Goal: Book appointment/travel/reservation

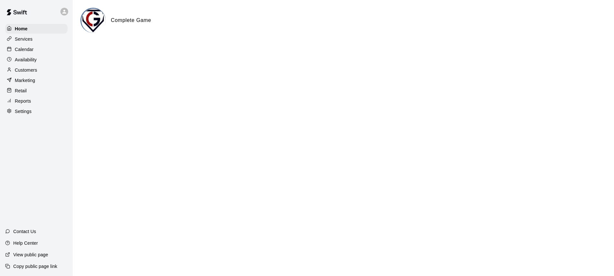
click at [26, 50] on p "Calendar" at bounding box center [24, 49] width 19 height 6
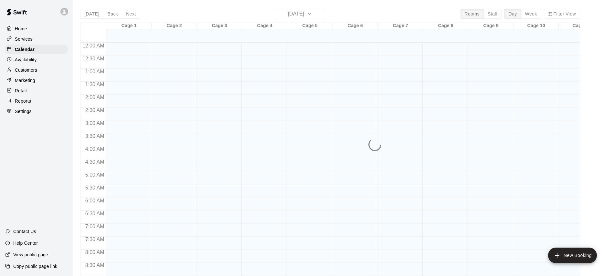
scroll to position [318, 0]
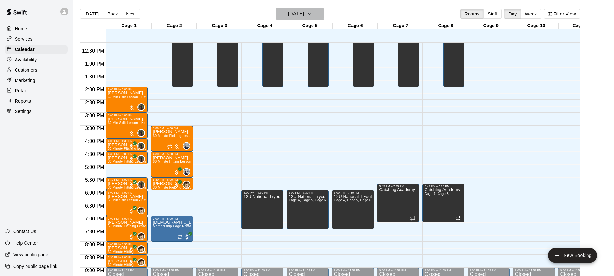
click at [297, 15] on h6 "[DATE]" at bounding box center [296, 13] width 16 height 9
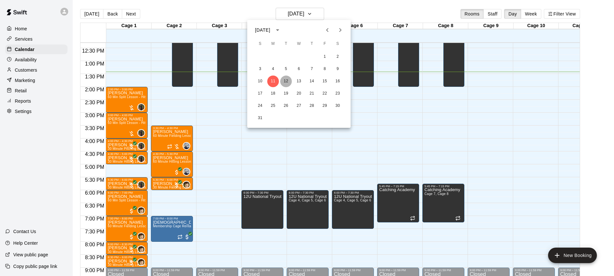
click at [285, 80] on button "12" at bounding box center [286, 82] width 12 height 12
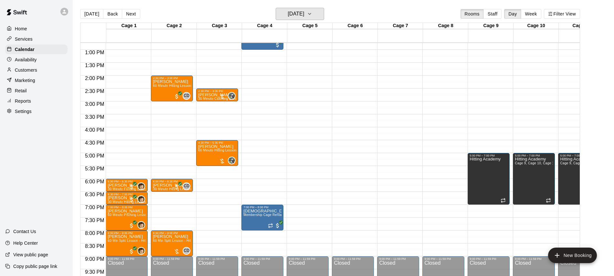
scroll to position [326, 0]
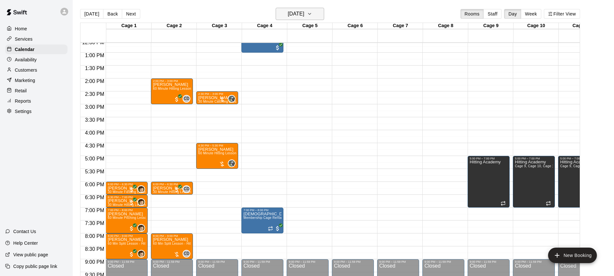
click at [291, 13] on h6 "[DATE]" at bounding box center [296, 13] width 16 height 9
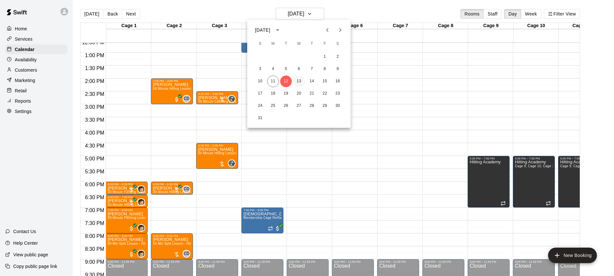
click at [299, 84] on button "13" at bounding box center [299, 82] width 12 height 12
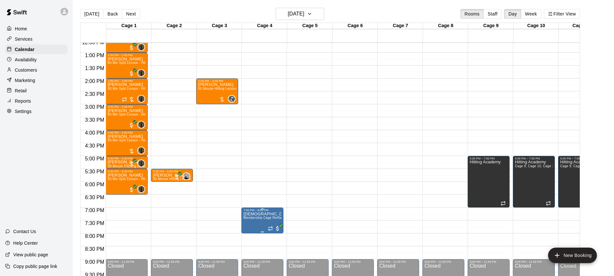
click at [257, 220] on span "Membership Cage Rental" at bounding box center [262, 218] width 39 height 4
click at [350, 195] on div at bounding box center [307, 138] width 614 height 276
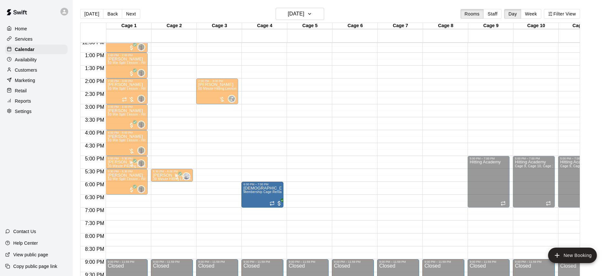
drag, startPoint x: 257, startPoint y: 223, endPoint x: 257, endPoint y: 207, distance: 15.5
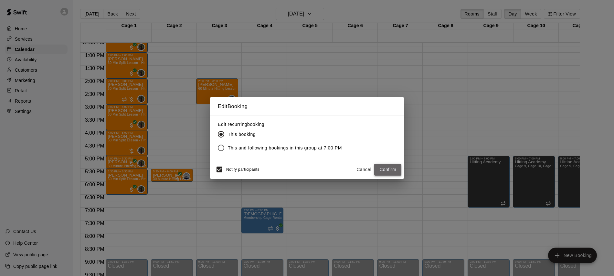
click at [384, 173] on button "Confirm" at bounding box center [387, 170] width 27 height 12
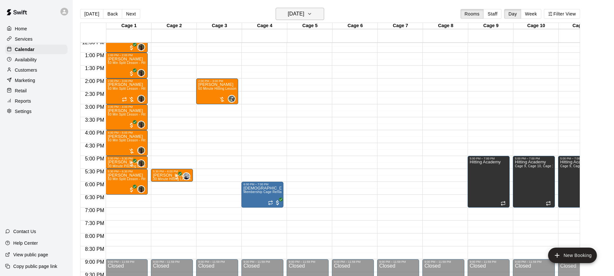
click at [304, 13] on h6 "[DATE]" at bounding box center [296, 13] width 16 height 9
click at [285, 82] on button "12" at bounding box center [286, 82] width 12 height 12
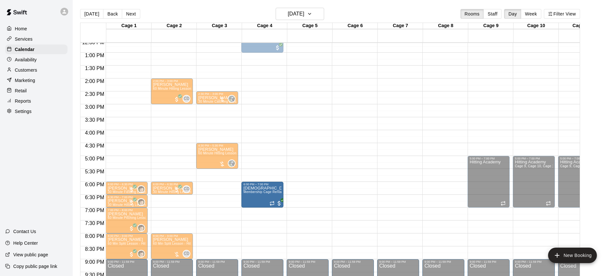
drag, startPoint x: 258, startPoint y: 211, endPoint x: 259, endPoint y: 198, distance: 13.6
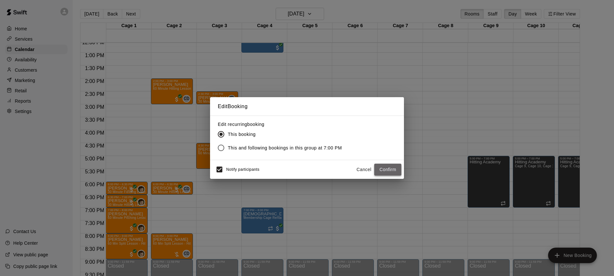
click at [392, 166] on button "Confirm" at bounding box center [387, 170] width 27 height 12
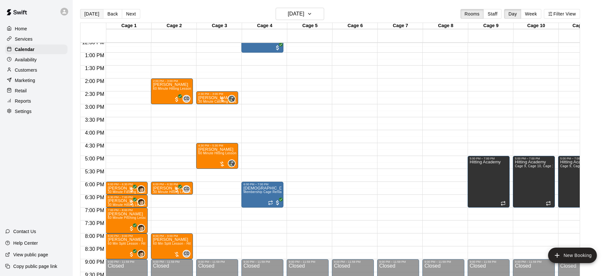
click at [82, 11] on button "[DATE]" at bounding box center [91, 14] width 23 height 10
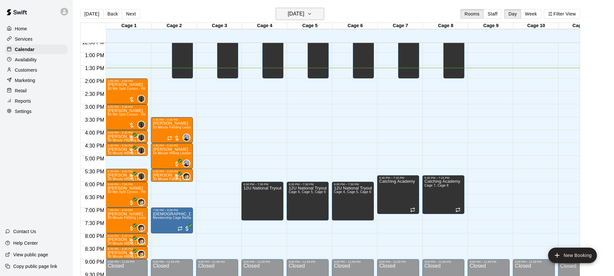
click at [298, 11] on h6 "[DATE]" at bounding box center [296, 13] width 16 height 9
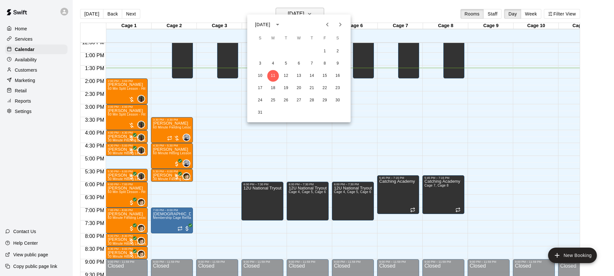
scroll to position [8, 0]
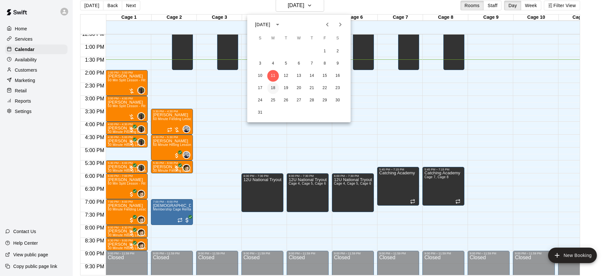
click at [275, 87] on button "18" at bounding box center [273, 88] width 12 height 12
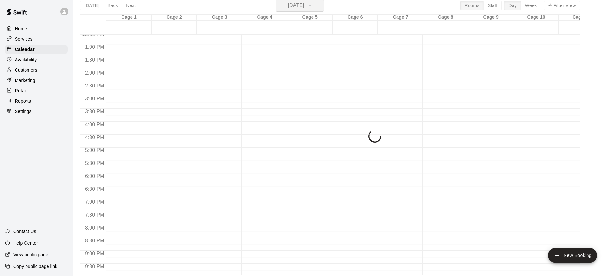
scroll to position [8, 0]
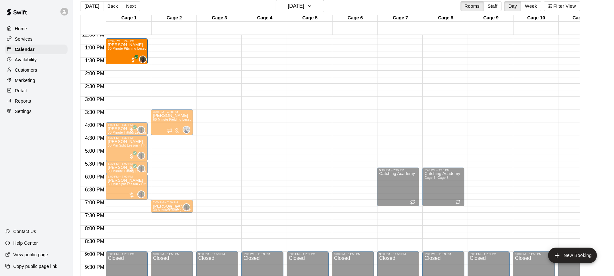
drag, startPoint x: 135, startPoint y: 79, endPoint x: 140, endPoint y: 52, distance: 27.8
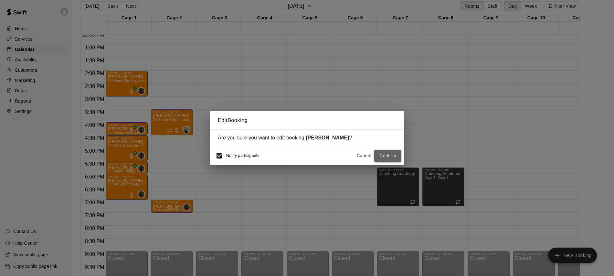
click at [387, 153] on button "Confirm" at bounding box center [387, 156] width 27 height 12
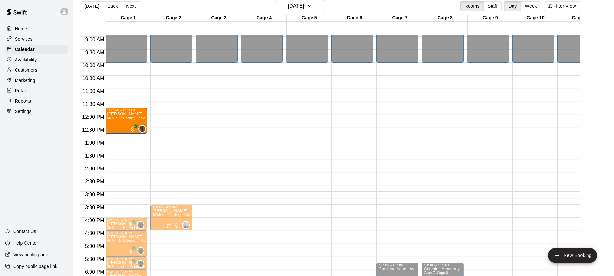
scroll to position [0, 0]
drag, startPoint x: 140, startPoint y: 139, endPoint x: 140, endPoint y: 122, distance: 16.2
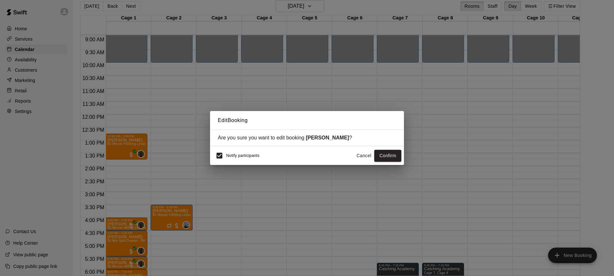
scroll to position [0, 0]
click at [384, 153] on button "Confirm" at bounding box center [387, 156] width 27 height 12
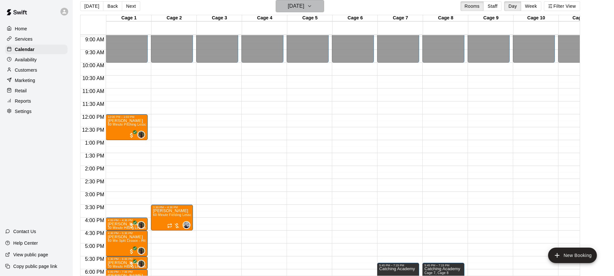
click at [294, 9] on h6 "[DATE]" at bounding box center [296, 6] width 16 height 9
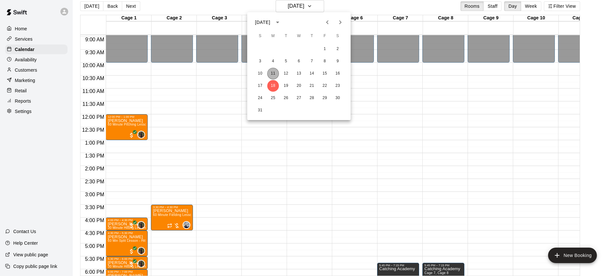
click at [272, 75] on button "11" at bounding box center [273, 74] width 12 height 12
